Goal: Find specific page/section: Find specific page/section

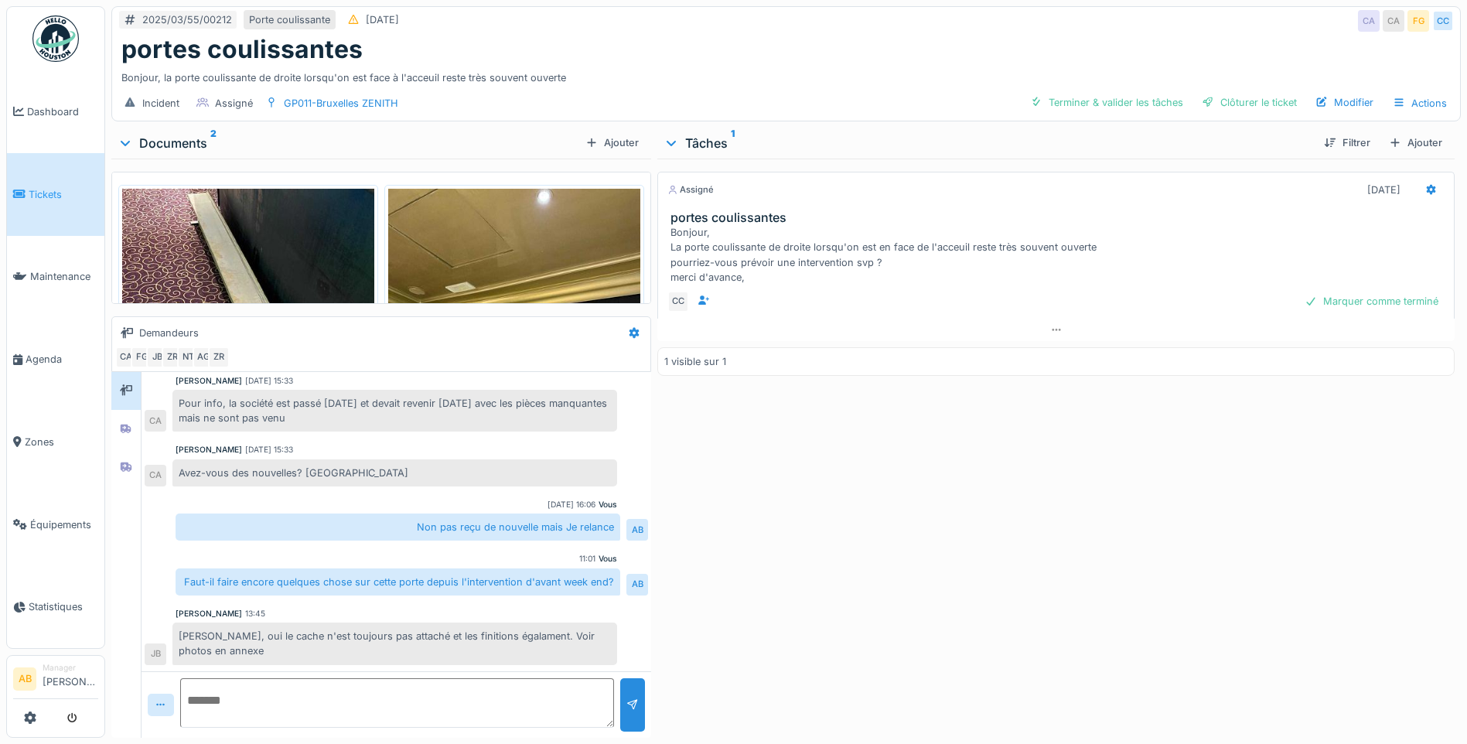
scroll to position [321, 0]
click at [242, 288] on img at bounding box center [248, 357] width 252 height 336
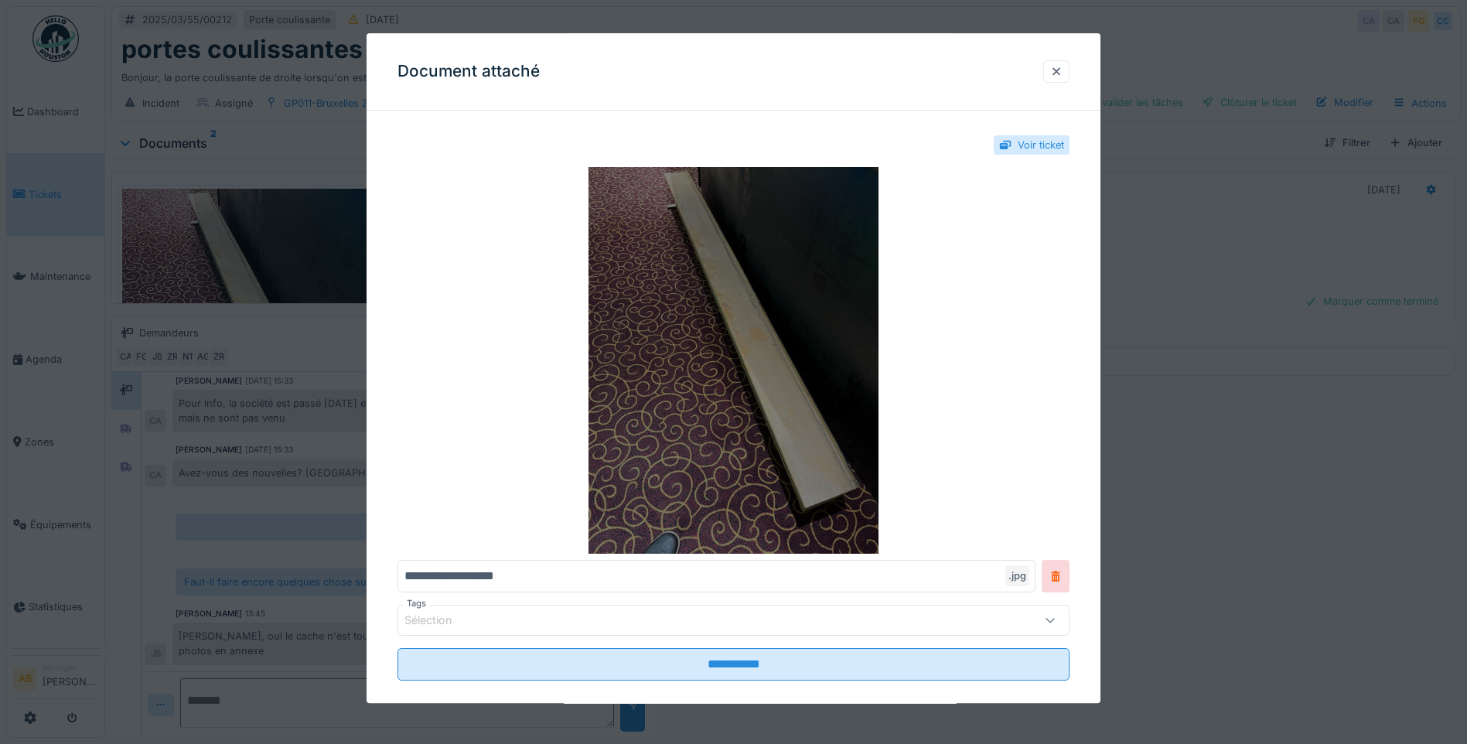
click at [818, 330] on img at bounding box center [734, 360] width 672 height 387
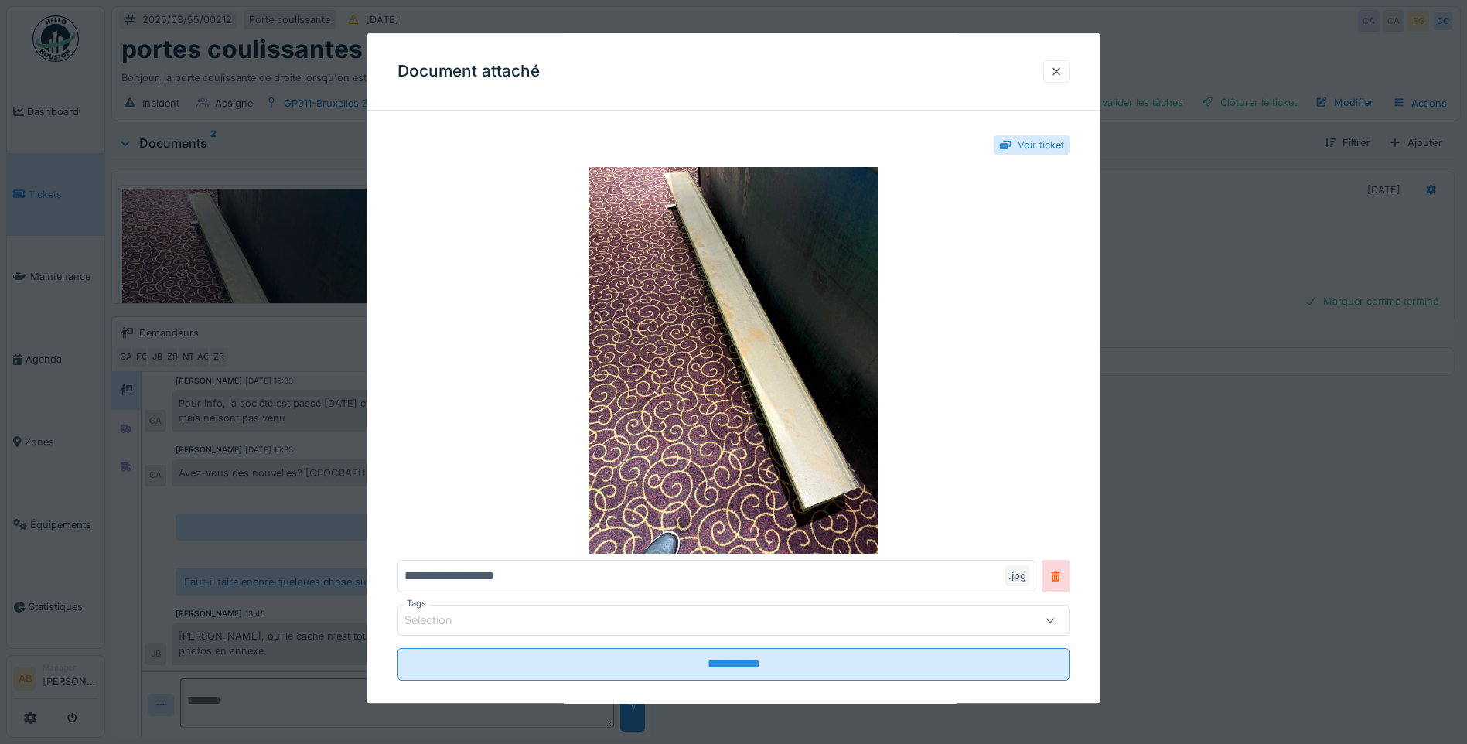
click at [1060, 74] on div at bounding box center [1056, 71] width 12 height 15
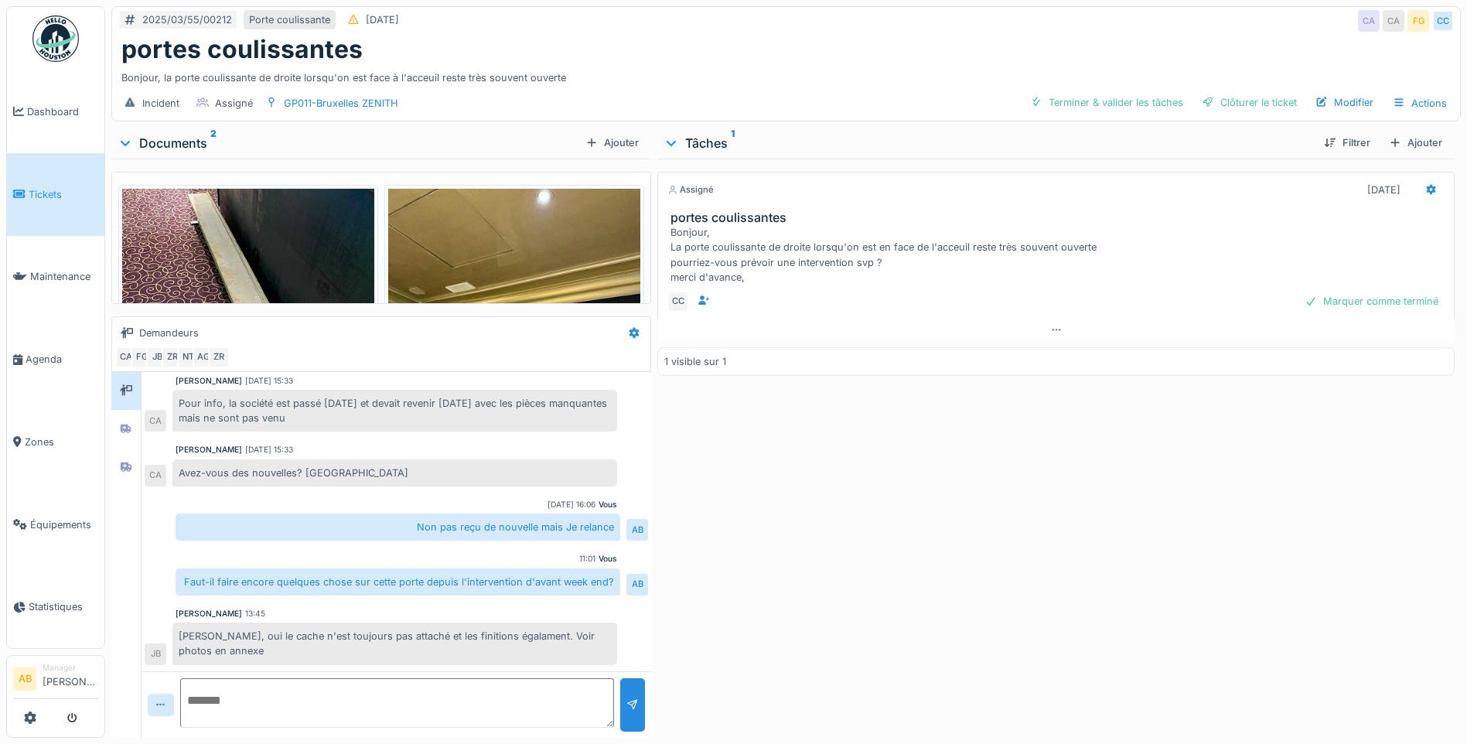
click at [510, 224] on img at bounding box center [514, 357] width 252 height 336
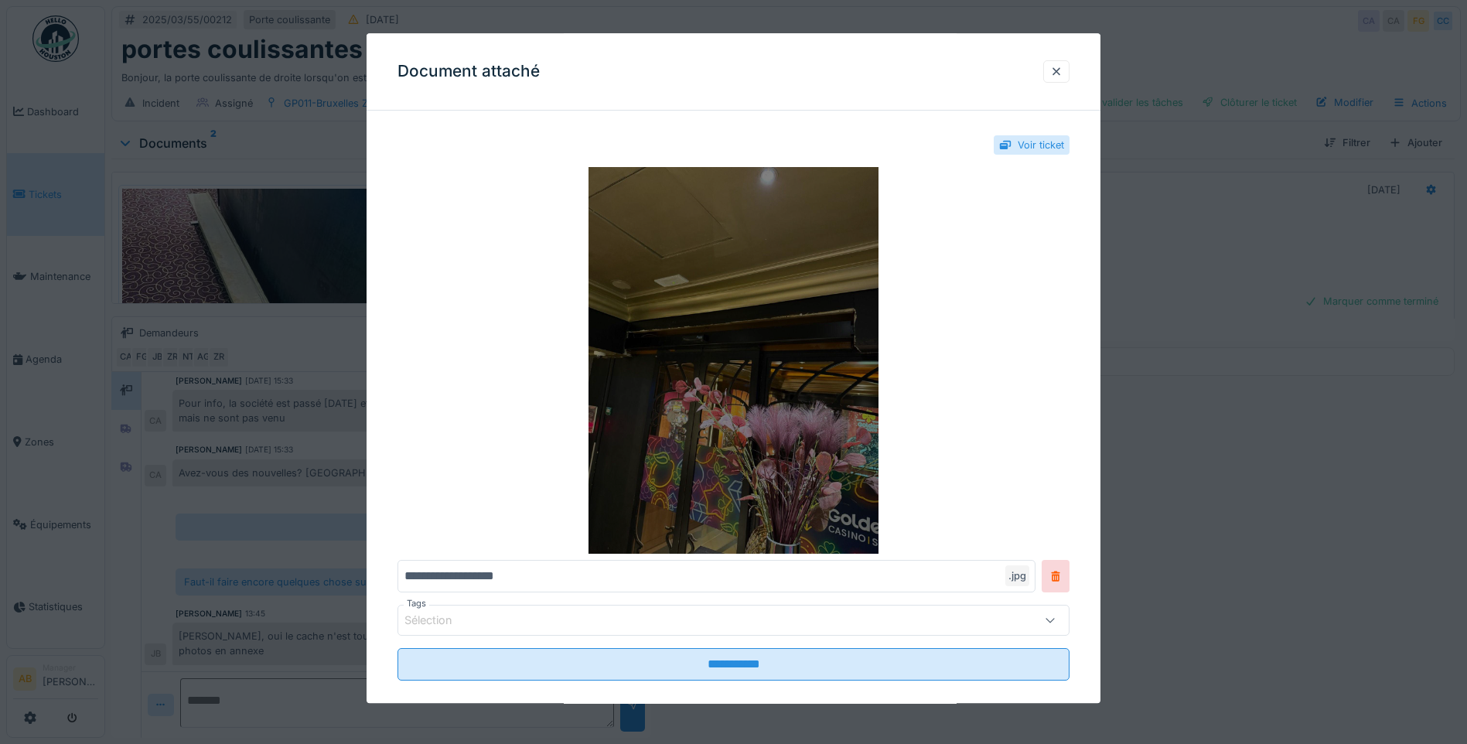
click at [769, 306] on img at bounding box center [734, 360] width 672 height 387
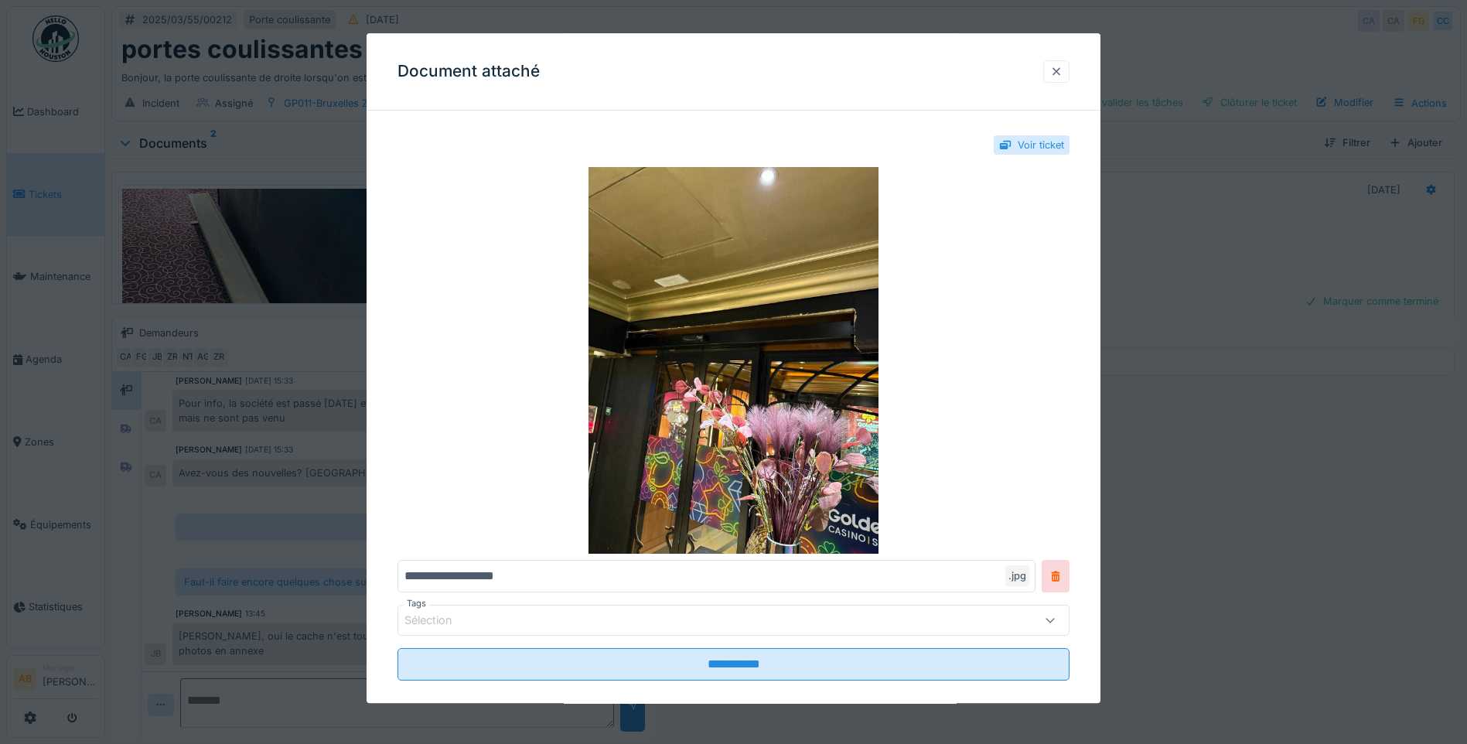
click at [1070, 76] on div at bounding box center [1056, 71] width 26 height 22
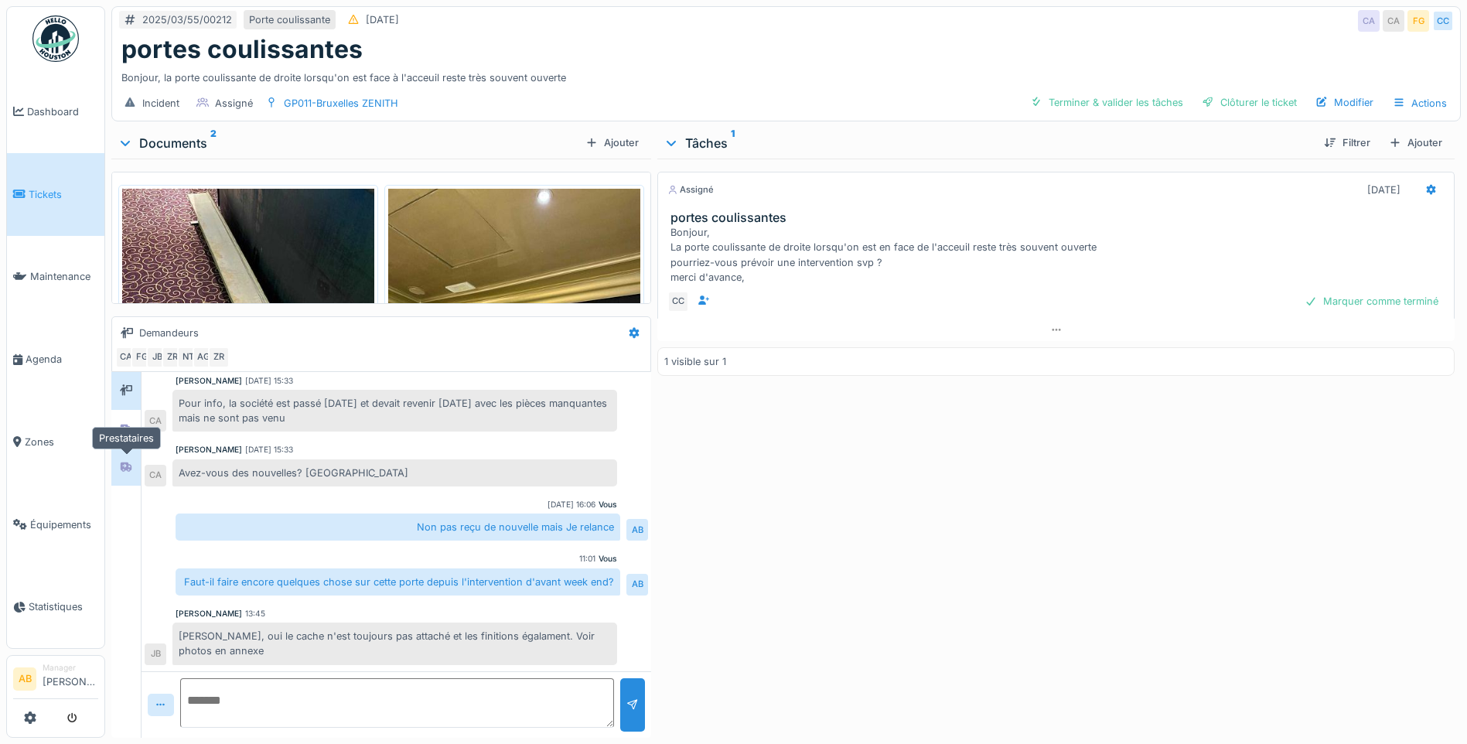
click at [124, 466] on icon at bounding box center [126, 467] width 12 height 10
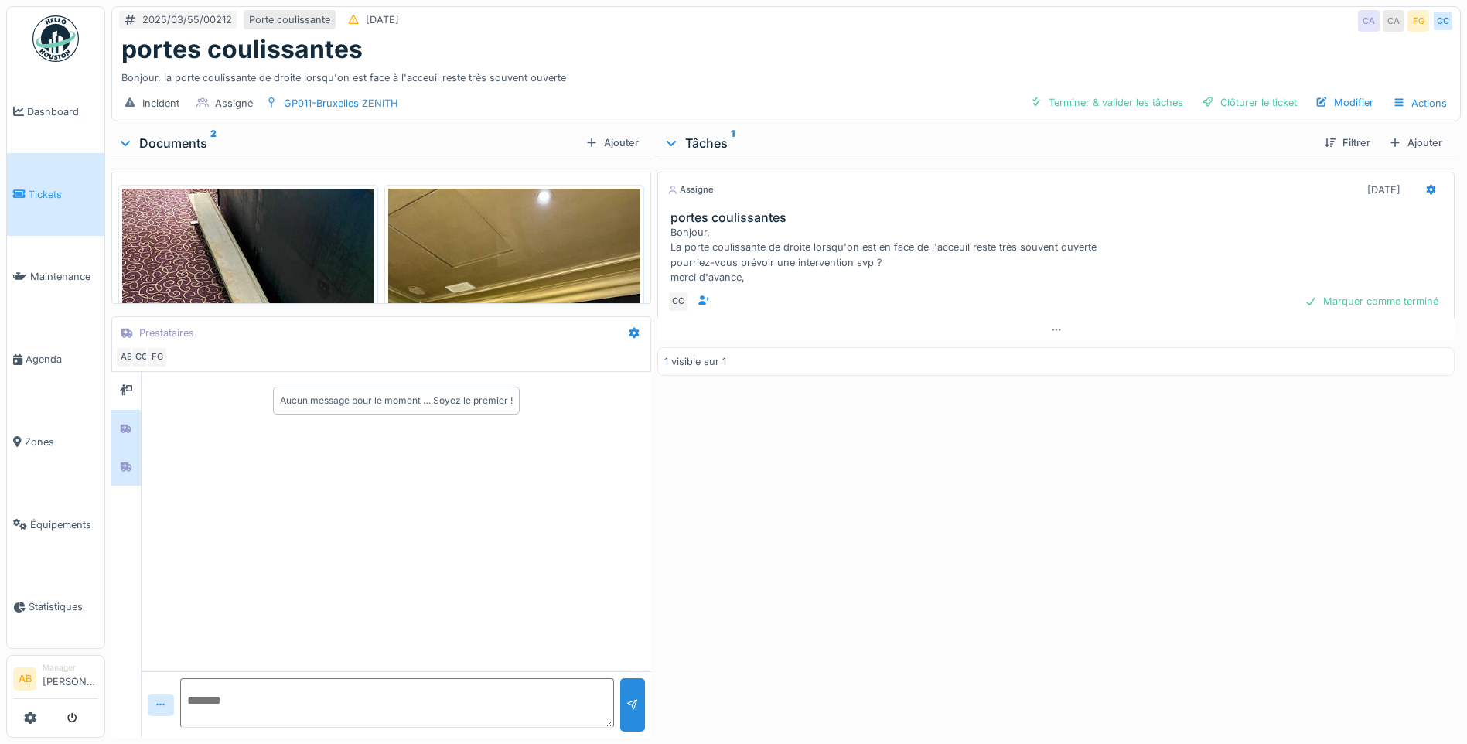
click at [134, 439] on div at bounding box center [125, 429] width 23 height 26
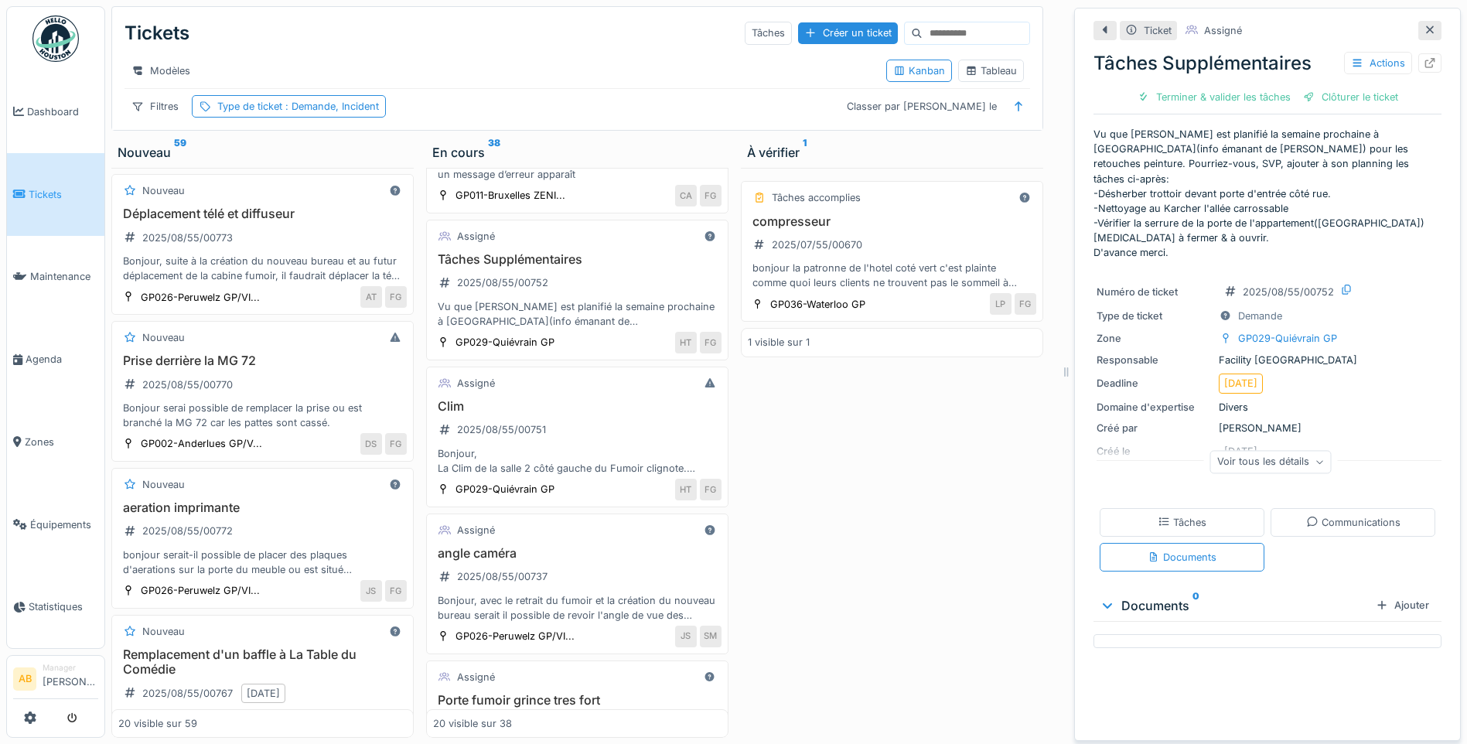
click at [60, 42] on img at bounding box center [55, 38] width 46 height 46
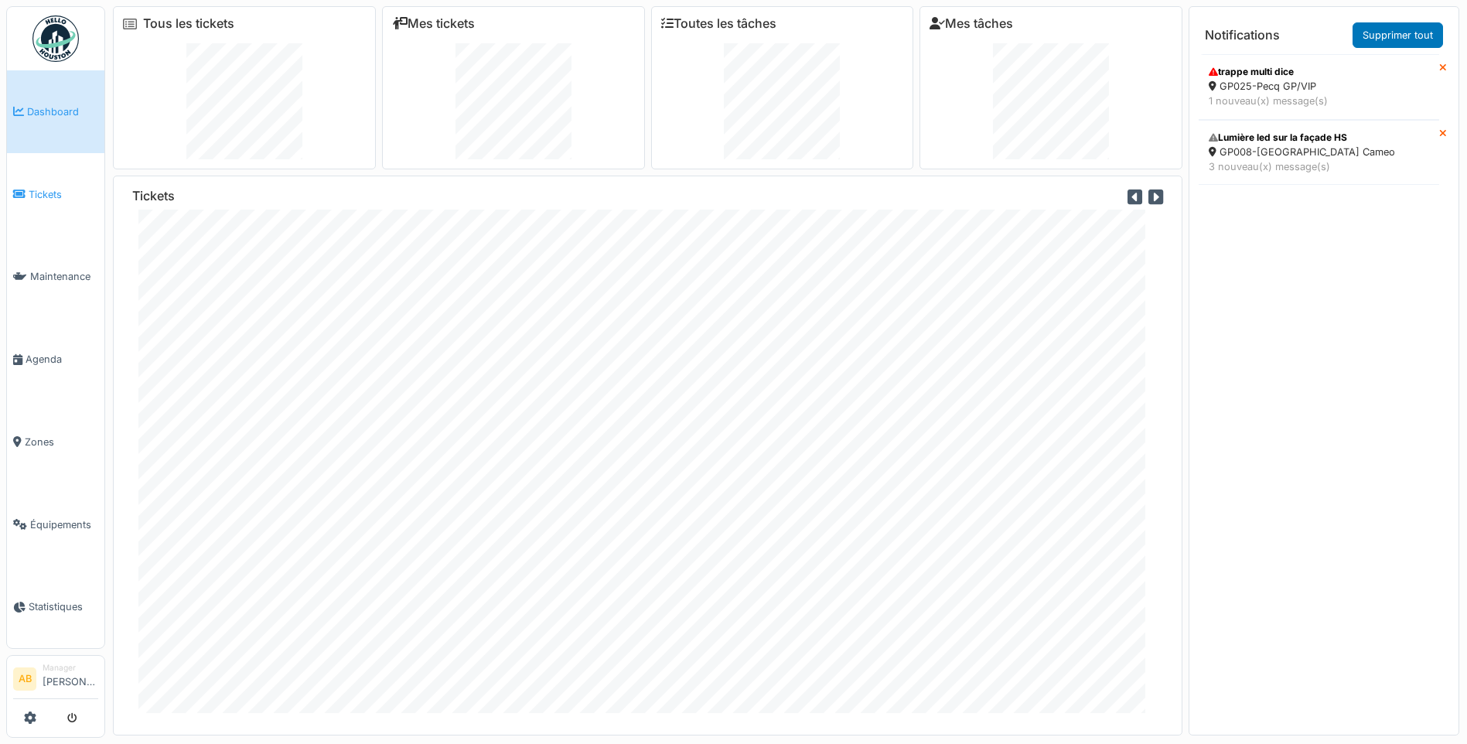
click at [29, 187] on span "Tickets" at bounding box center [64, 194] width 70 height 15
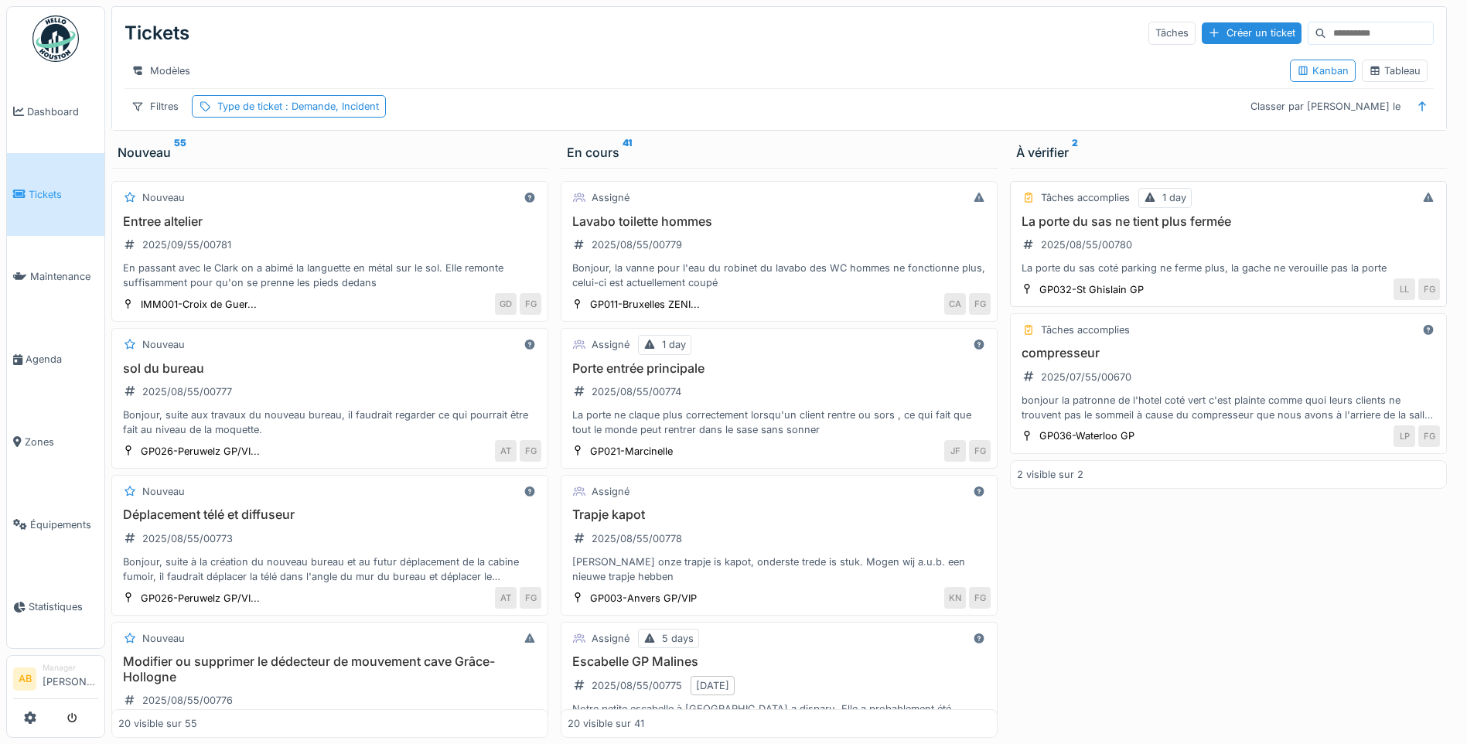
click at [1197, 267] on div "La porte du sas ne tient plus fermée 2025/08/55/00780 La porte du sas coté park…" at bounding box center [1228, 245] width 423 height 62
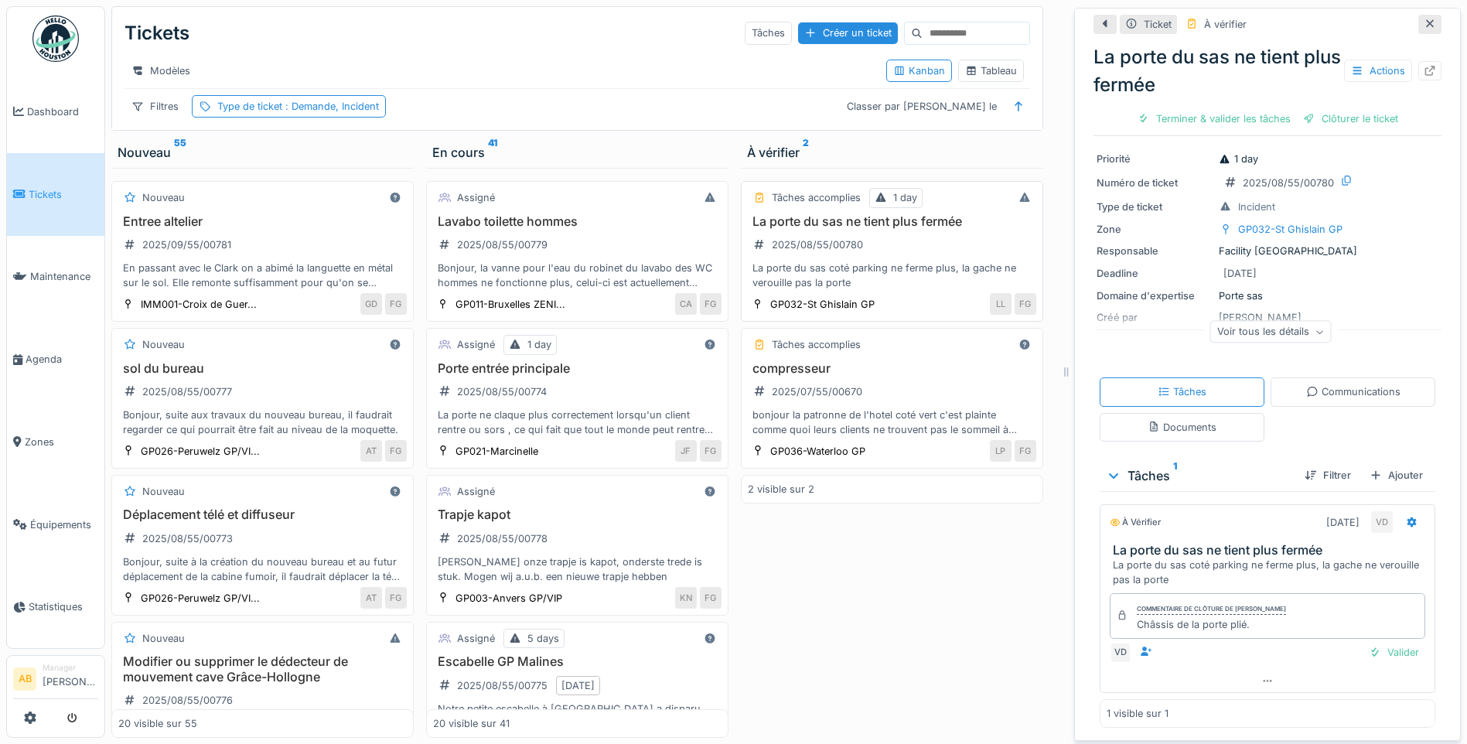
scroll to position [12, 0]
click at [1335, 384] on div "Communications" at bounding box center [1353, 391] width 94 height 15
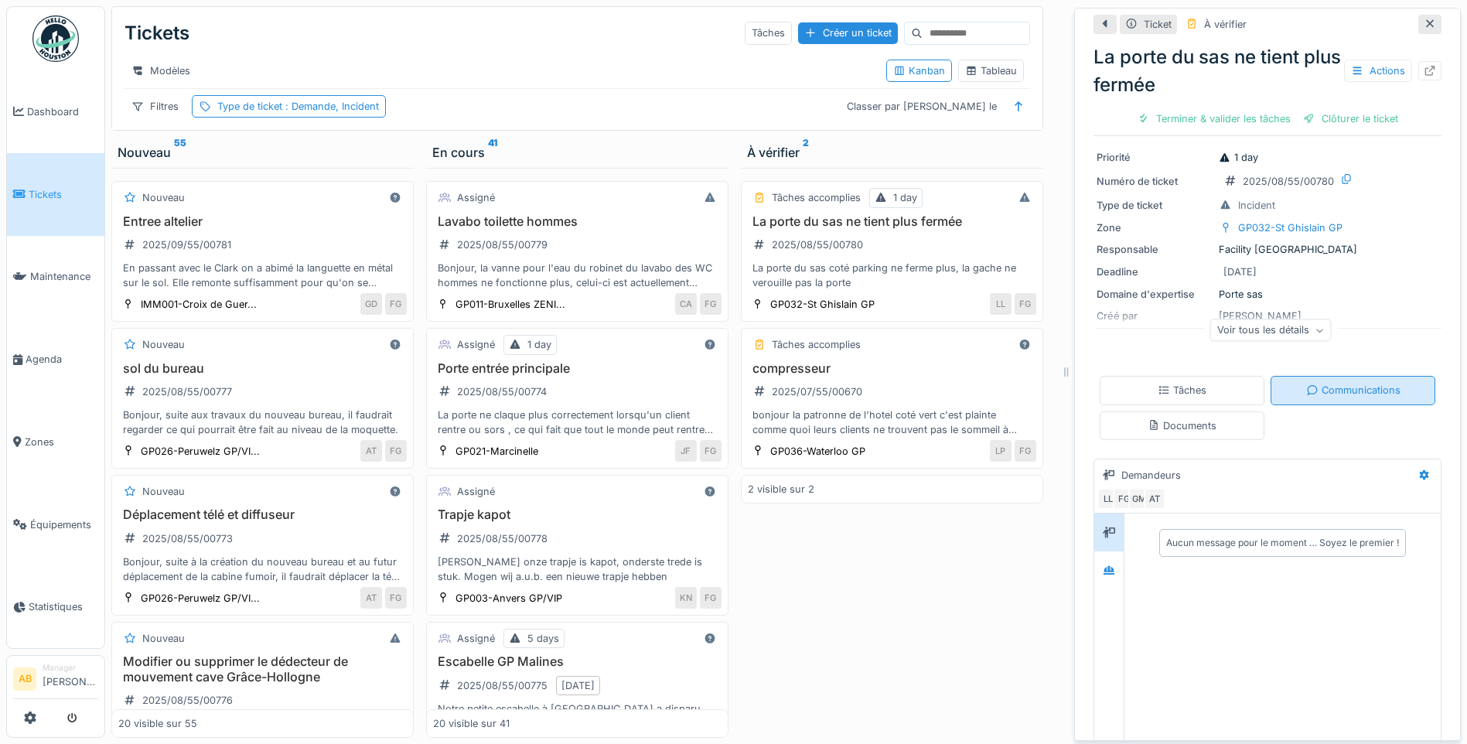
scroll to position [56, 0]
click at [1209, 418] on div "Documents" at bounding box center [1182, 425] width 165 height 29
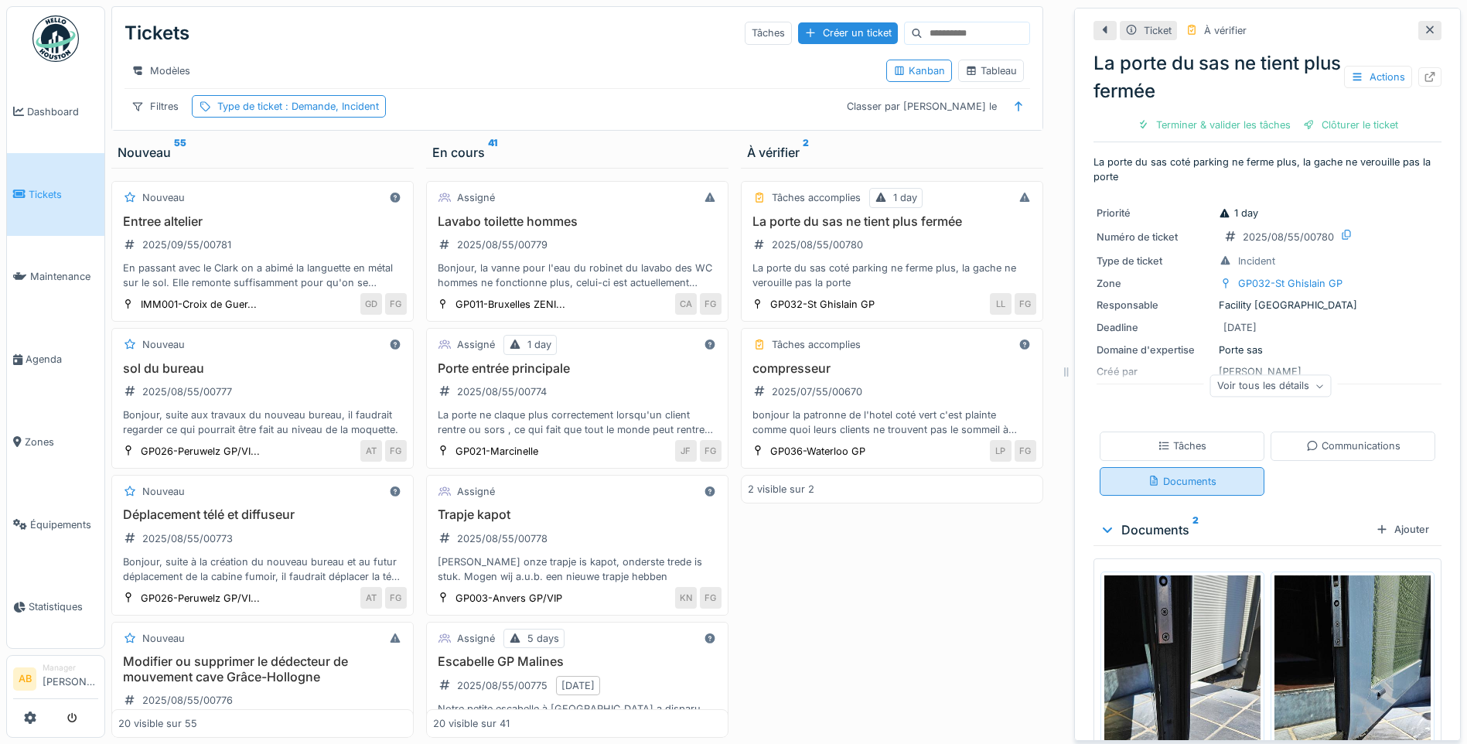
scroll to position [155, 0]
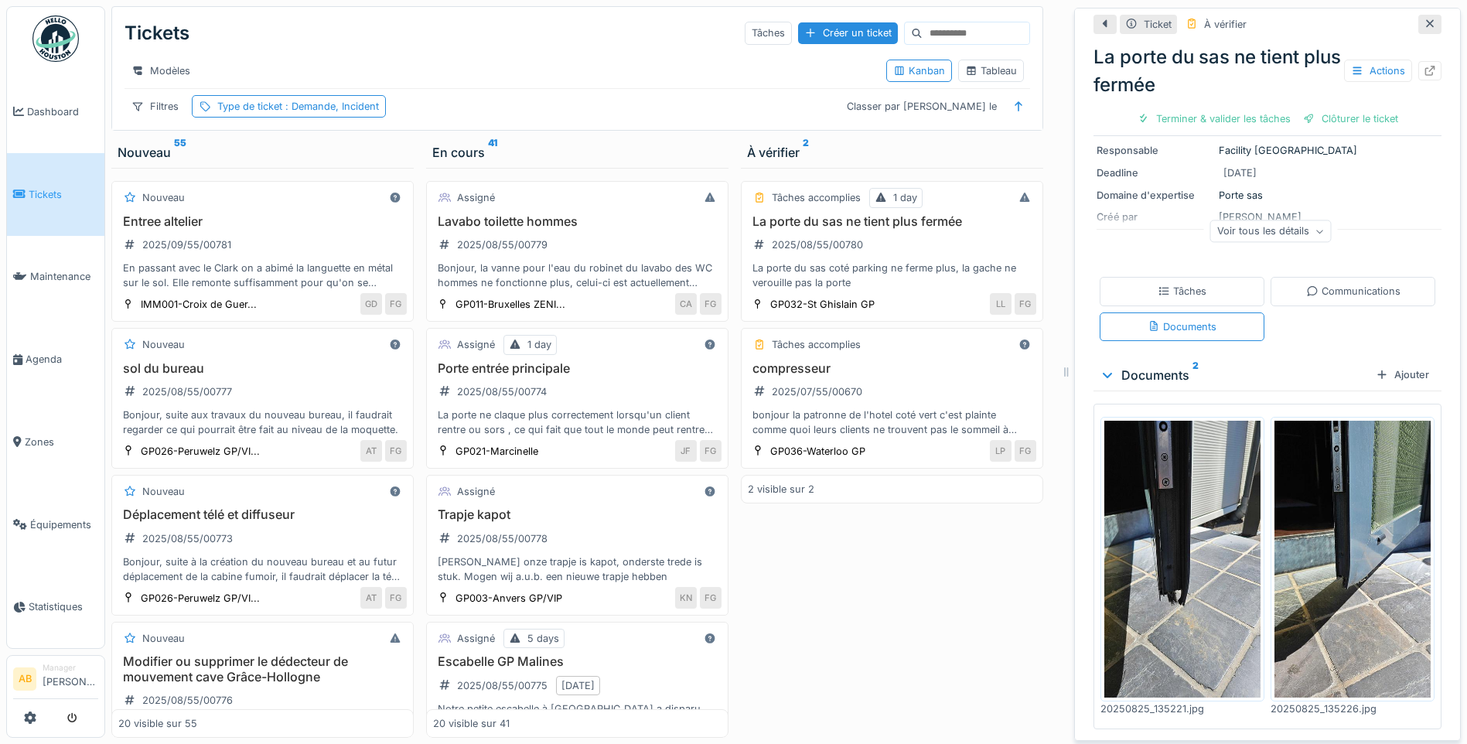
click at [1168, 494] on img at bounding box center [1182, 560] width 156 height 278
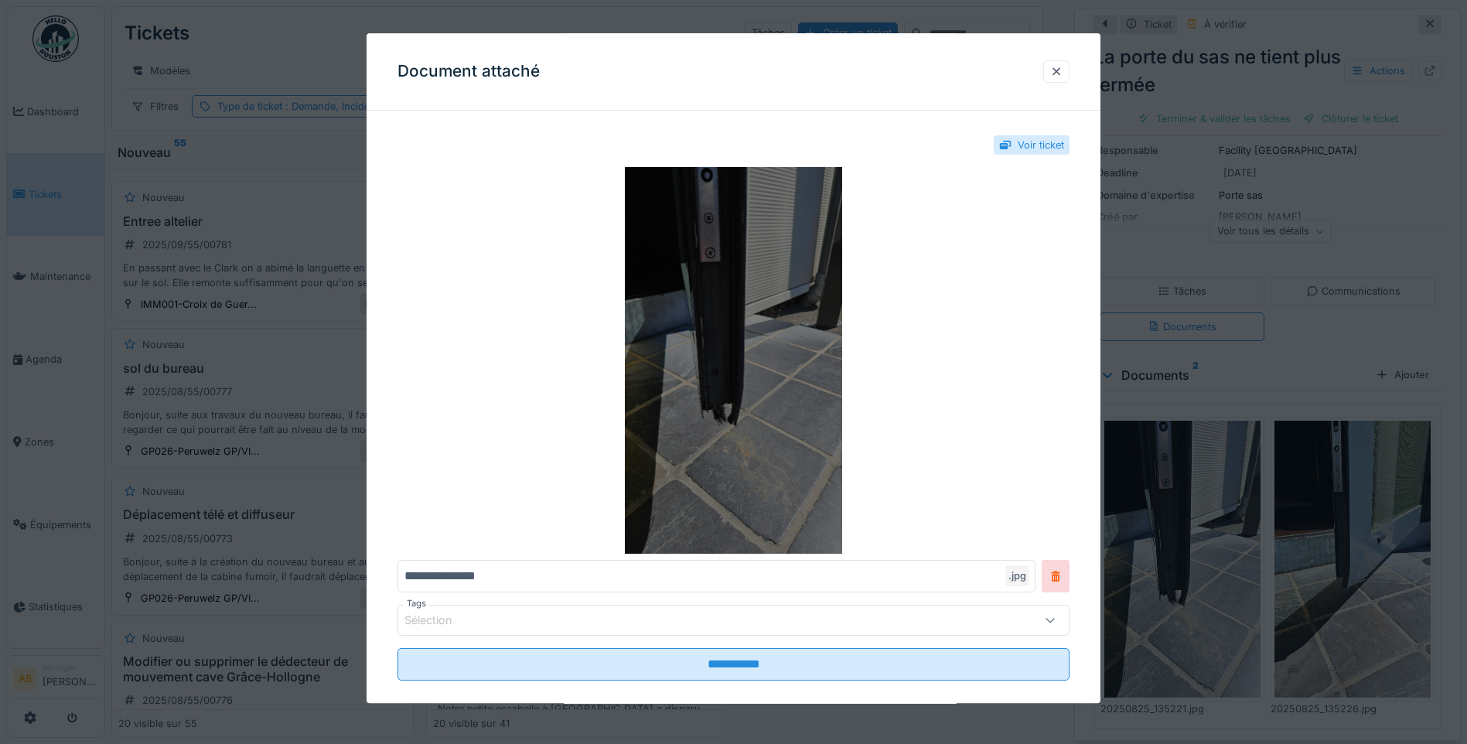
scroll to position [0, 0]
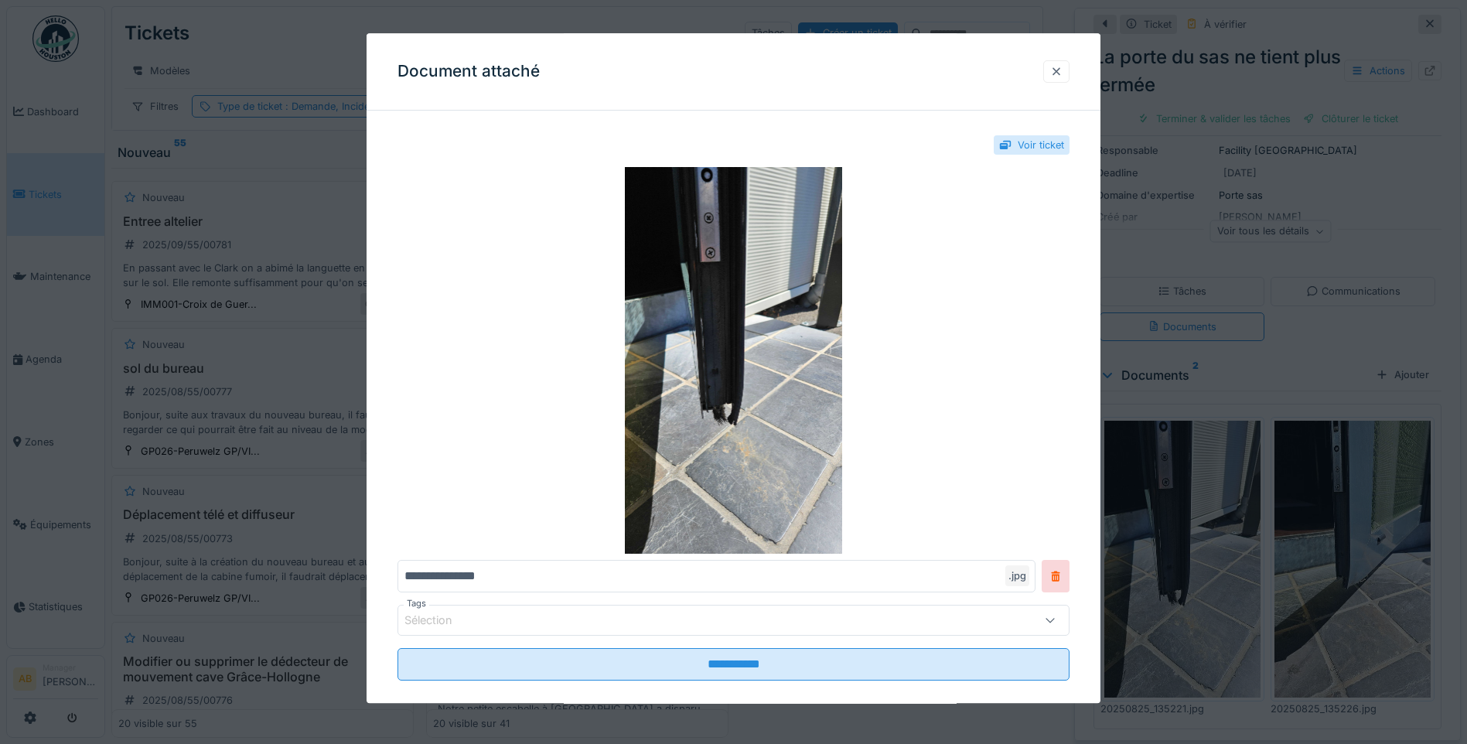
click at [1070, 76] on div at bounding box center [1056, 71] width 26 height 22
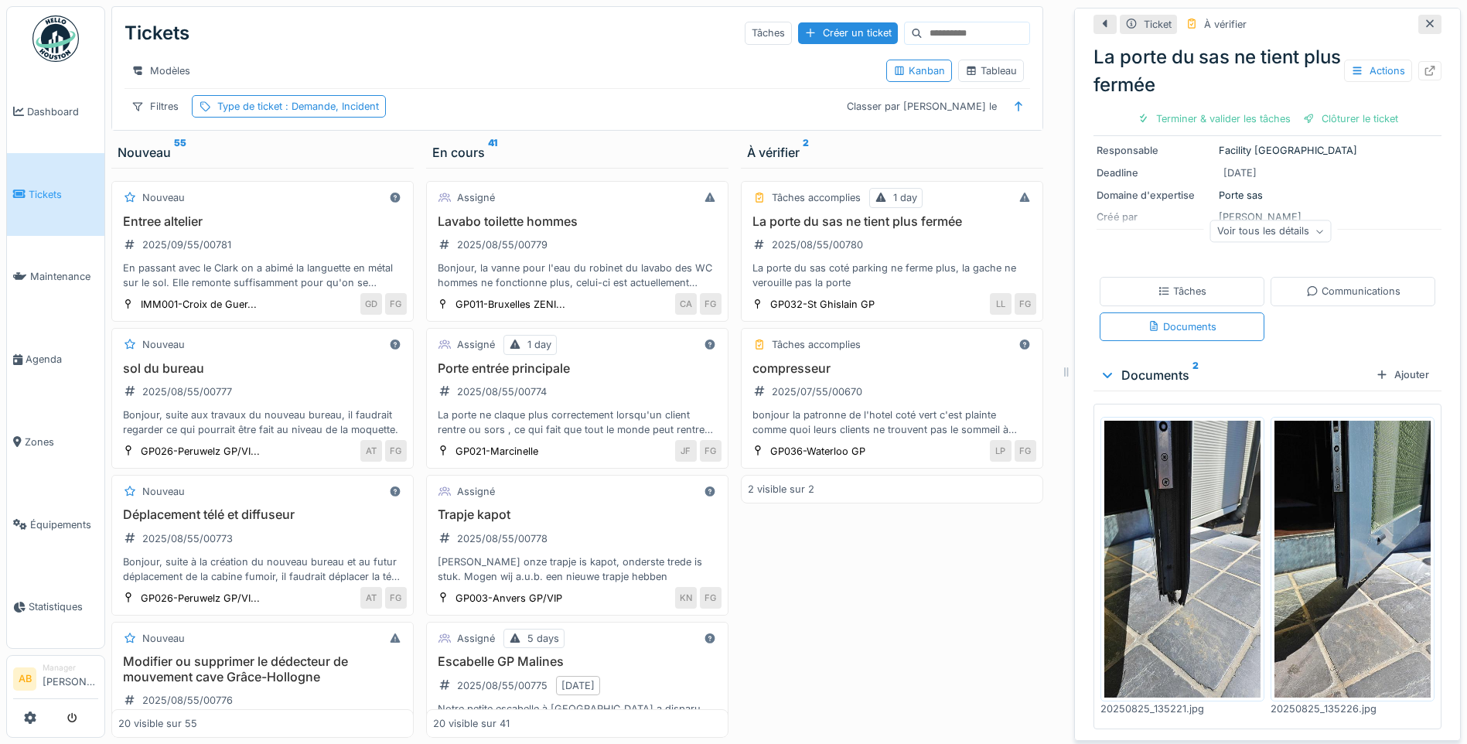
click at [1303, 539] on img at bounding box center [1353, 560] width 156 height 278
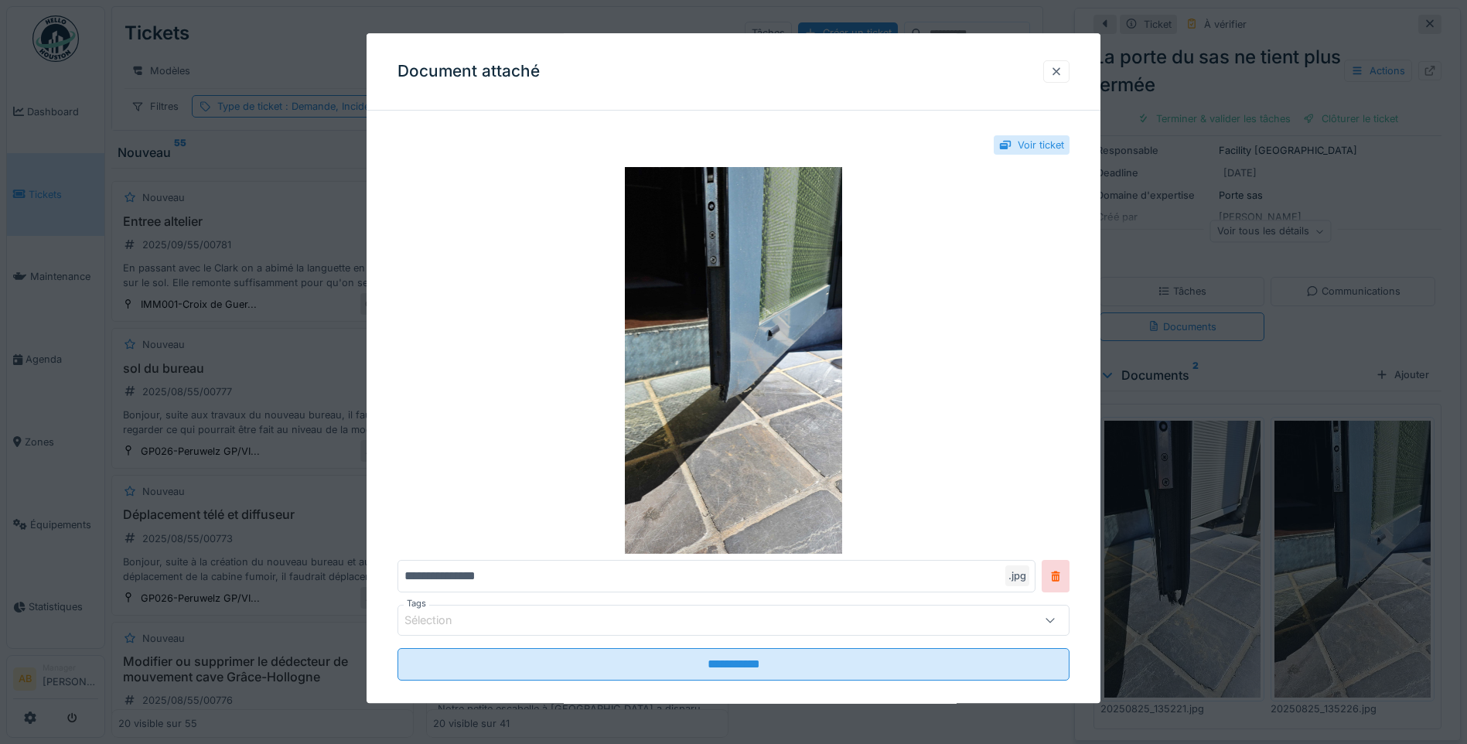
click at [1064, 81] on div at bounding box center [1056, 71] width 26 height 22
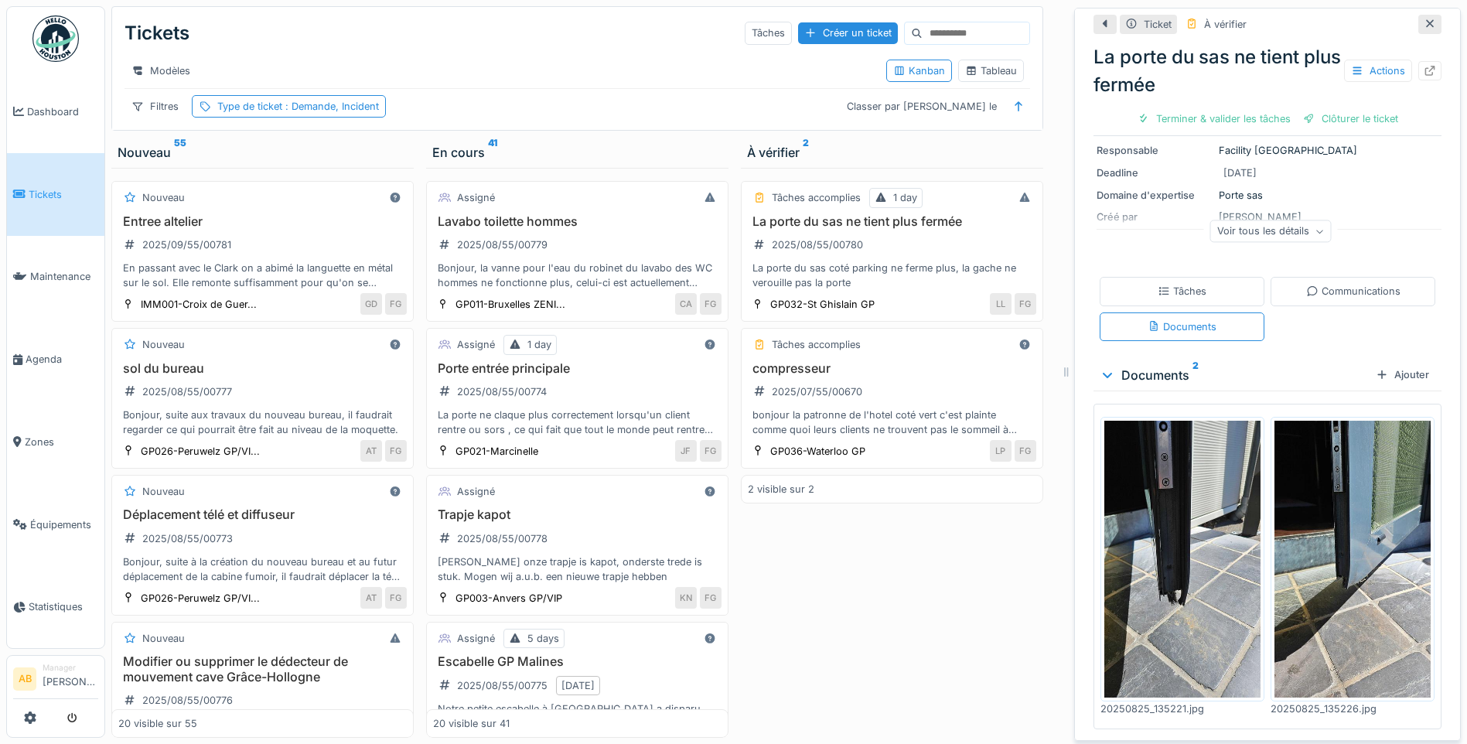
click at [46, 205] on link "Tickets" at bounding box center [55, 194] width 97 height 83
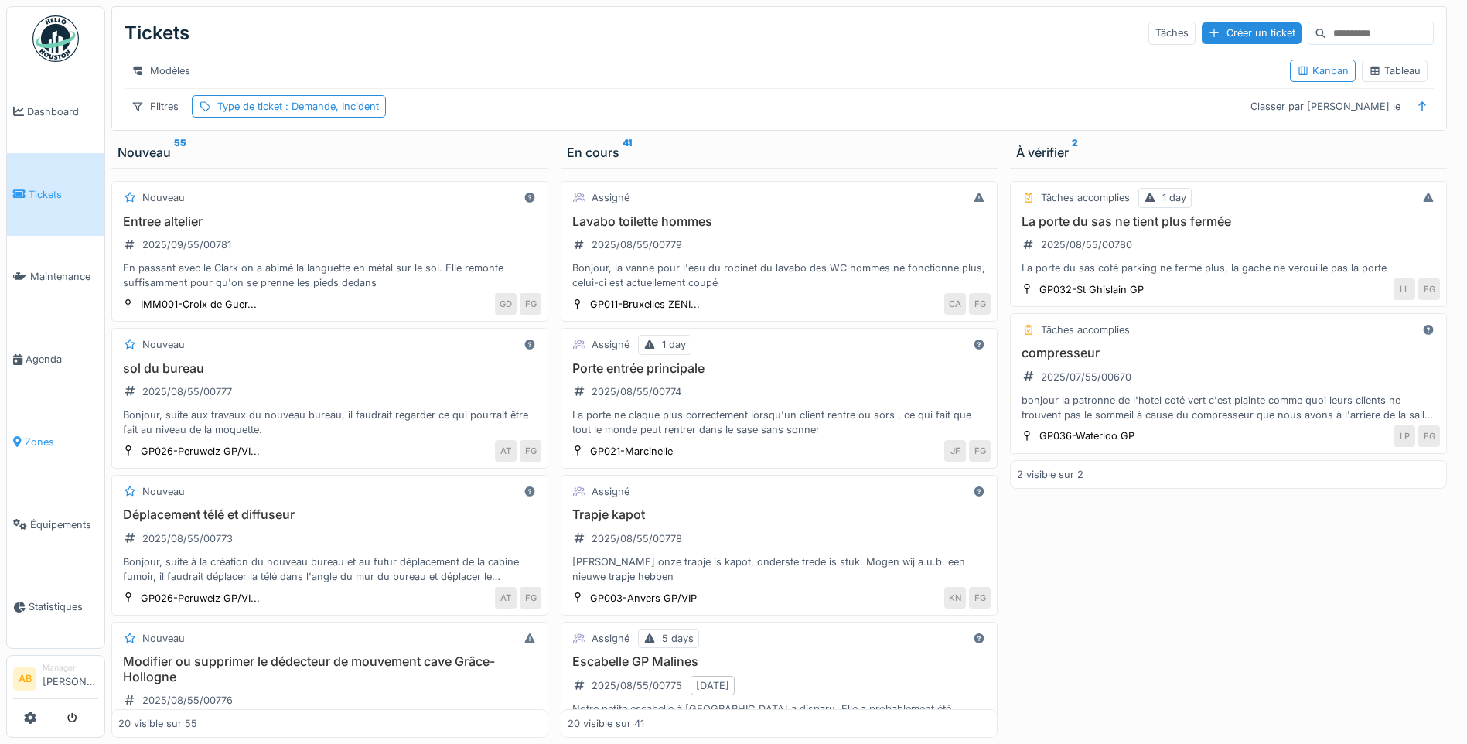
click at [16, 436] on icon at bounding box center [17, 441] width 9 height 11
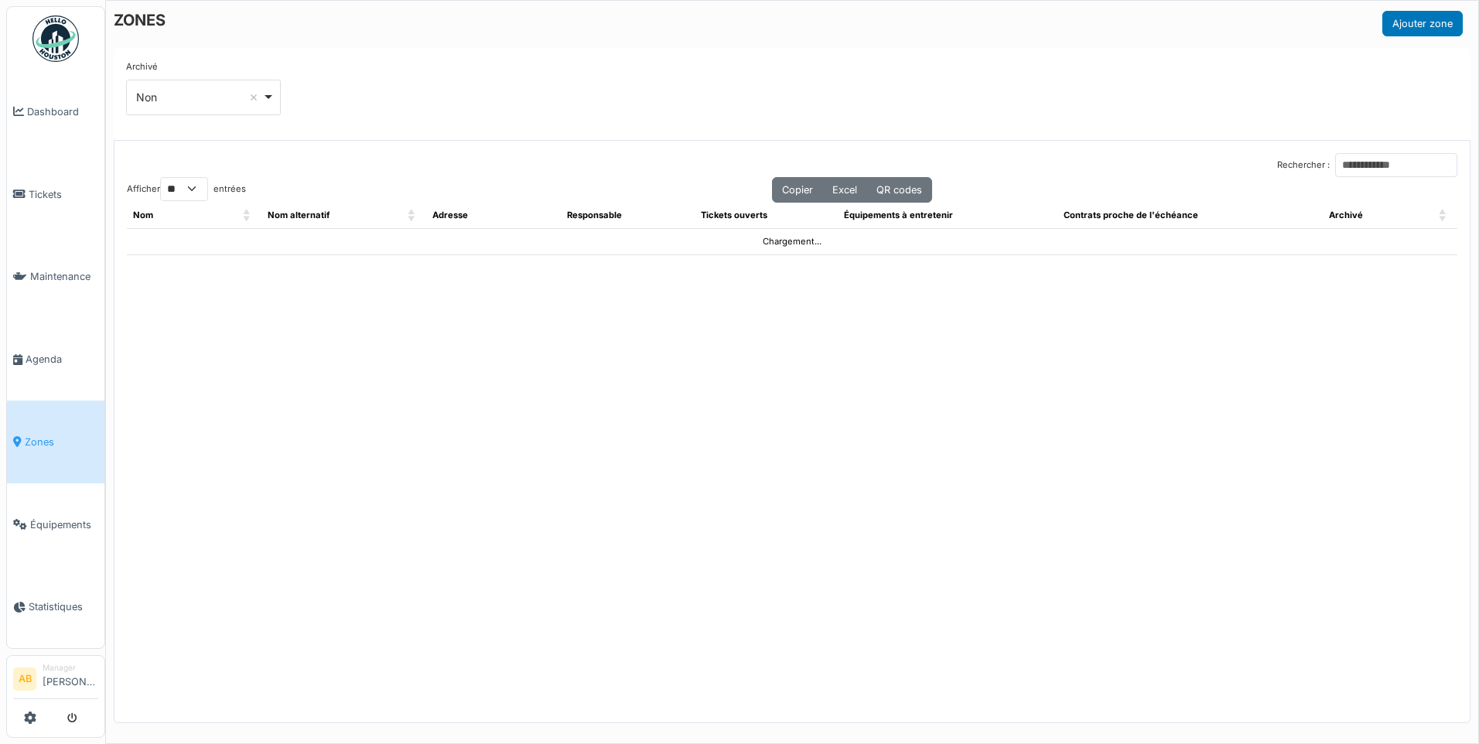
select select "**"
click at [1343, 162] on input "Rechercher :" at bounding box center [1396, 165] width 122 height 24
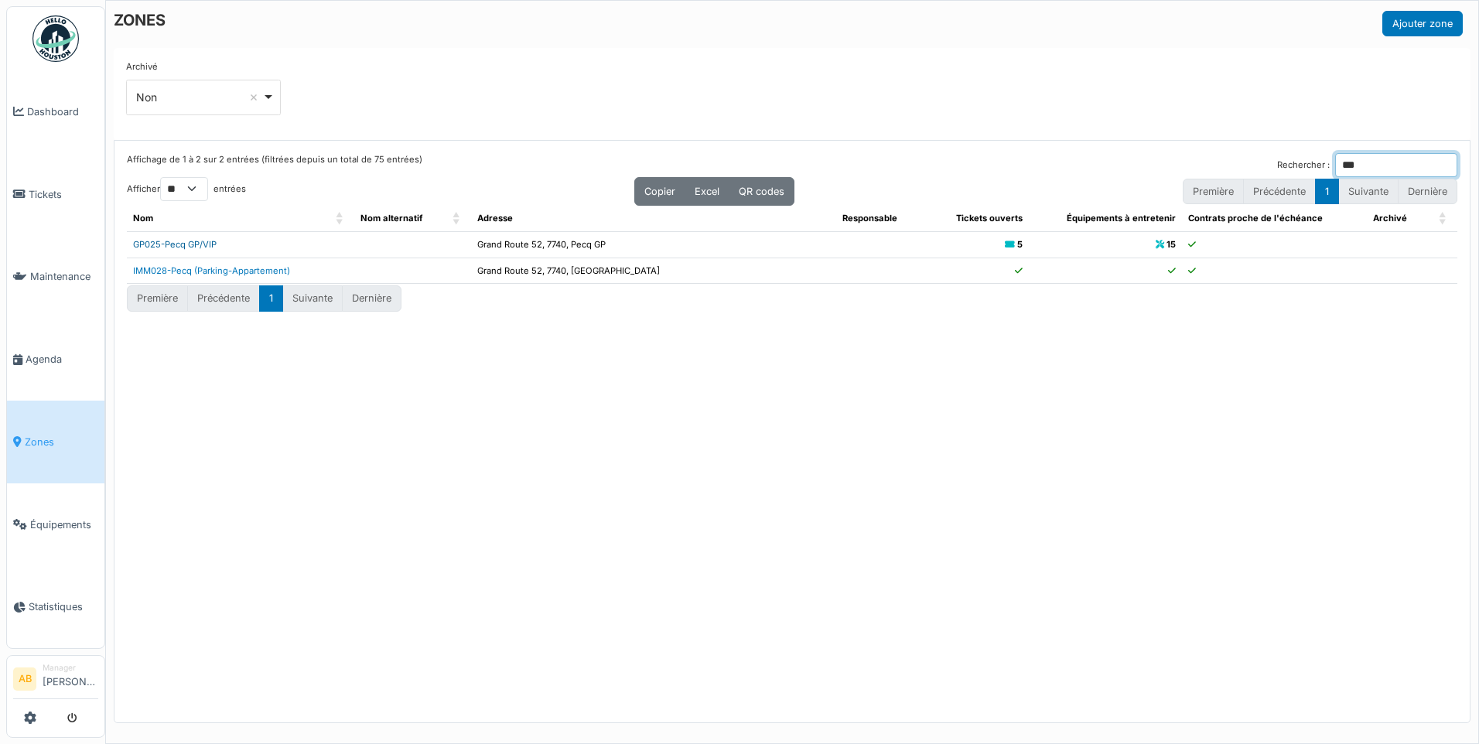
type input "***"
click at [210, 241] on link "GP025-Pecq GP/VIP" at bounding box center [175, 244] width 84 height 11
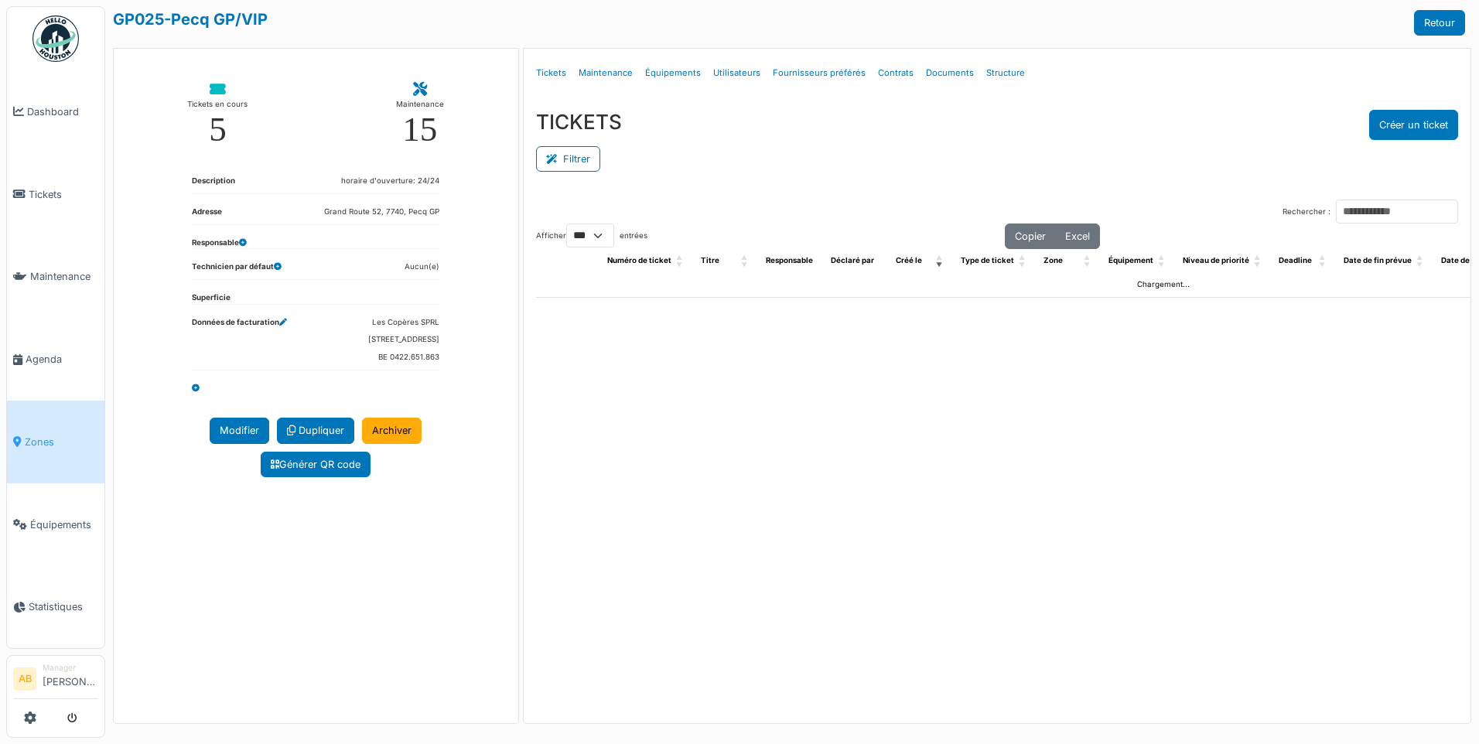
select select "***"
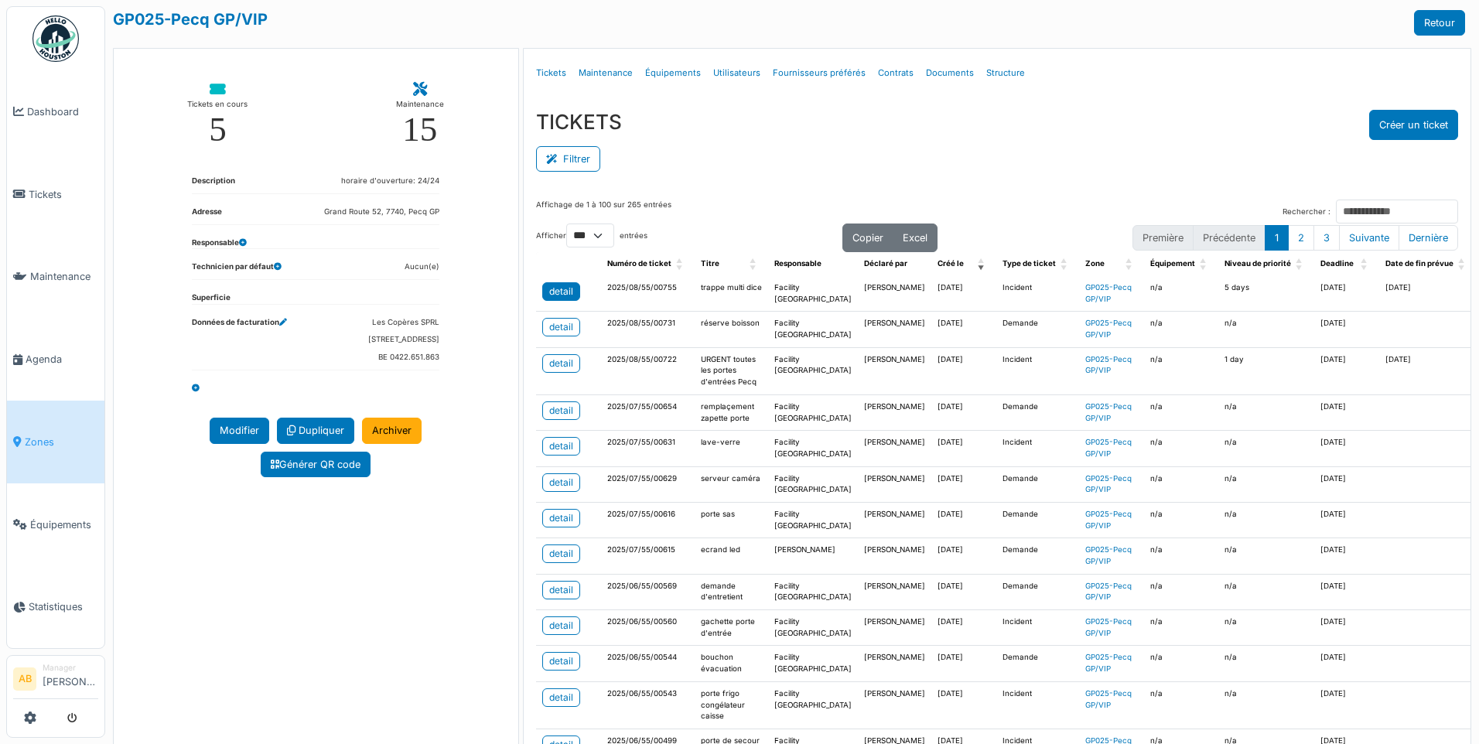
click at [562, 297] on div "detail" at bounding box center [561, 292] width 24 height 14
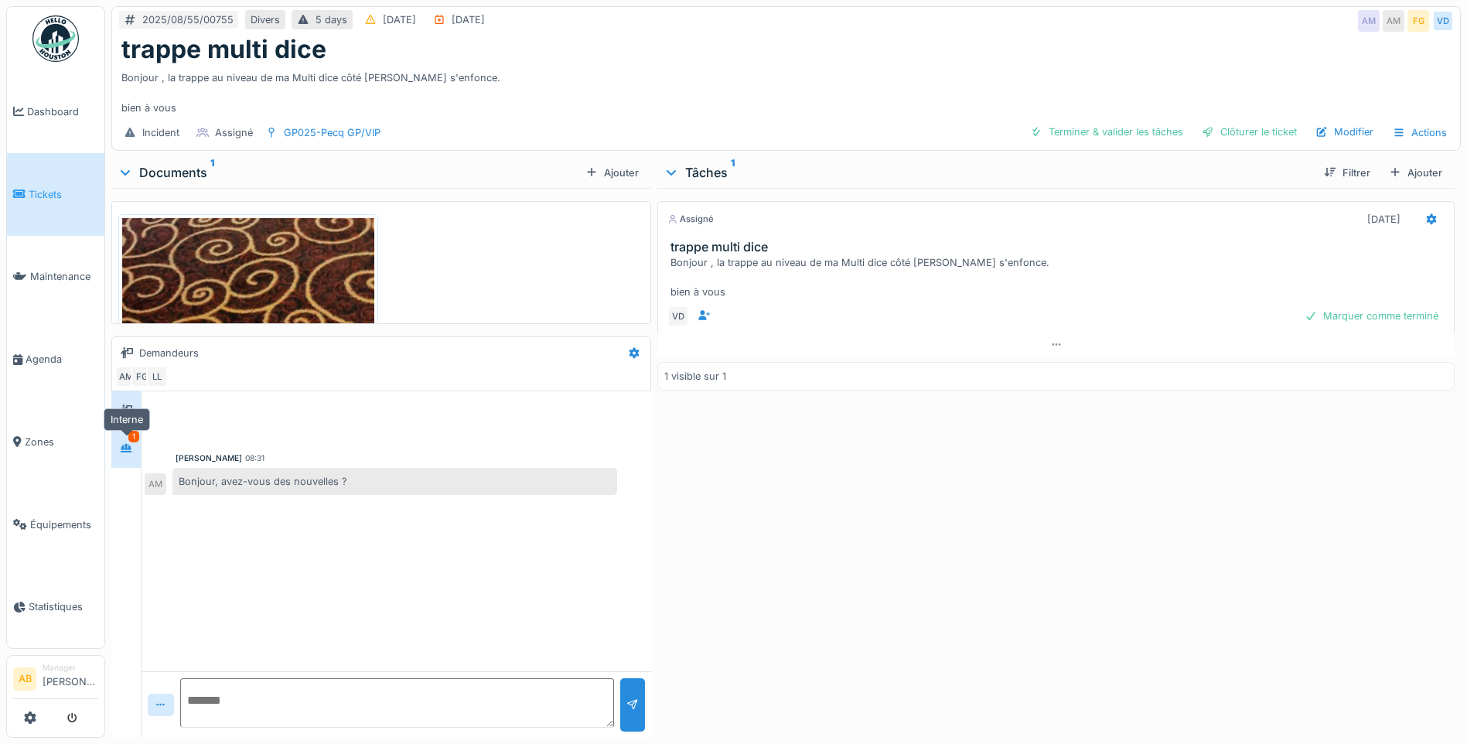
click at [125, 454] on div at bounding box center [126, 448] width 12 height 15
click at [125, 405] on icon at bounding box center [126, 410] width 12 height 11
click at [204, 296] on img at bounding box center [248, 497] width 252 height 559
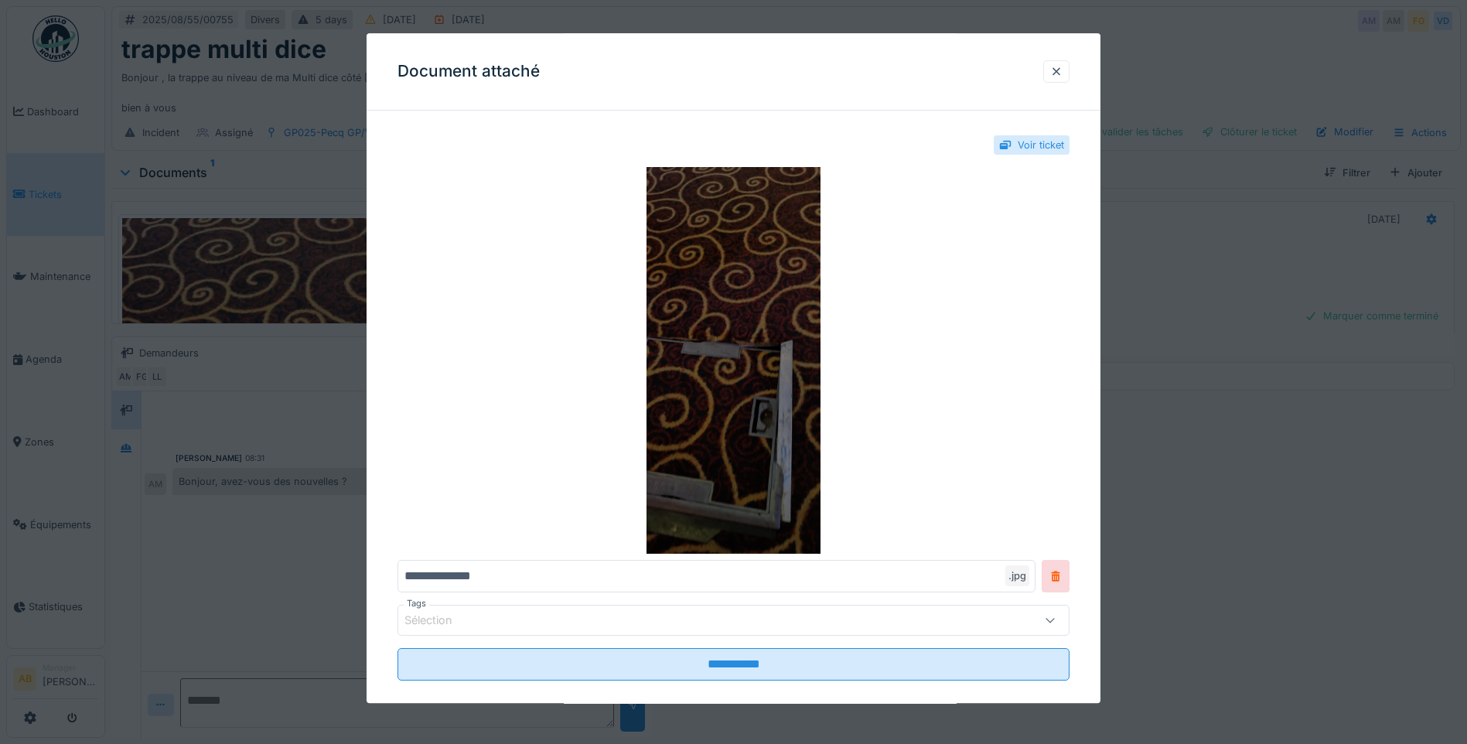
click at [775, 476] on img at bounding box center [734, 360] width 672 height 387
